Goal: Find contact information: Find contact information

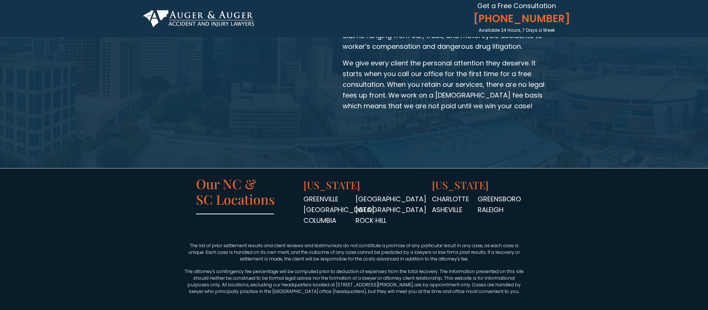
scroll to position [1154, 0]
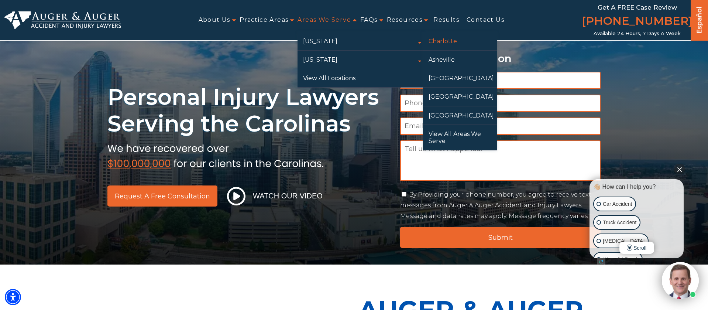
click at [444, 41] on link "Charlotte" at bounding box center [460, 41] width 74 height 18
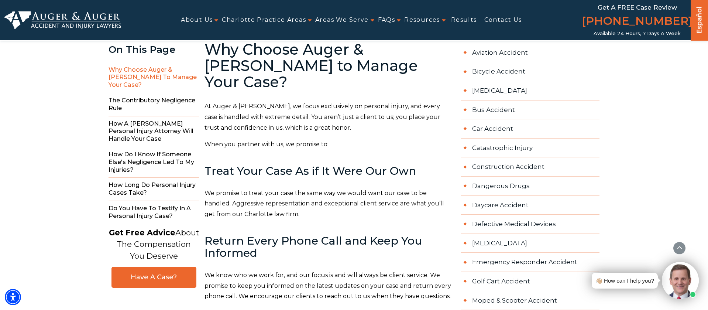
scroll to position [407, 0]
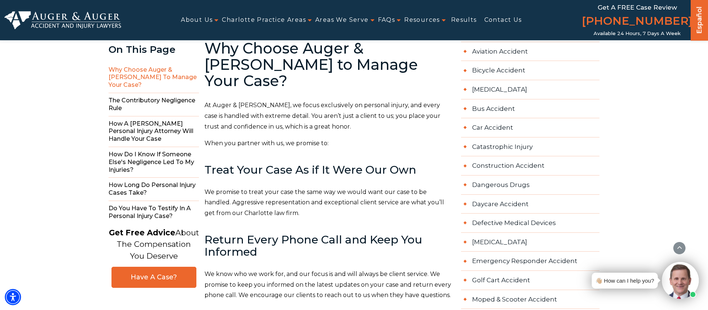
click at [509, 22] on link "Contact Us" at bounding box center [503, 20] width 38 height 17
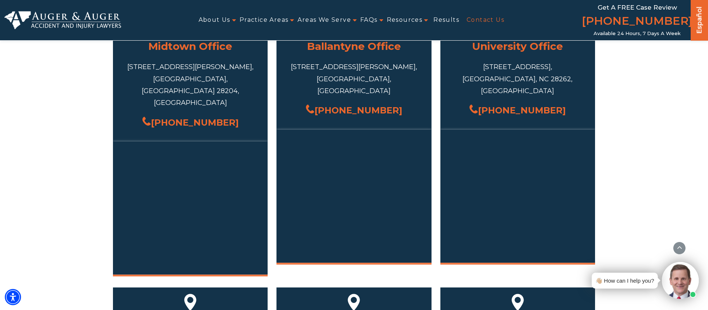
scroll to position [382, 0]
